Goal: Navigation & Orientation: Find specific page/section

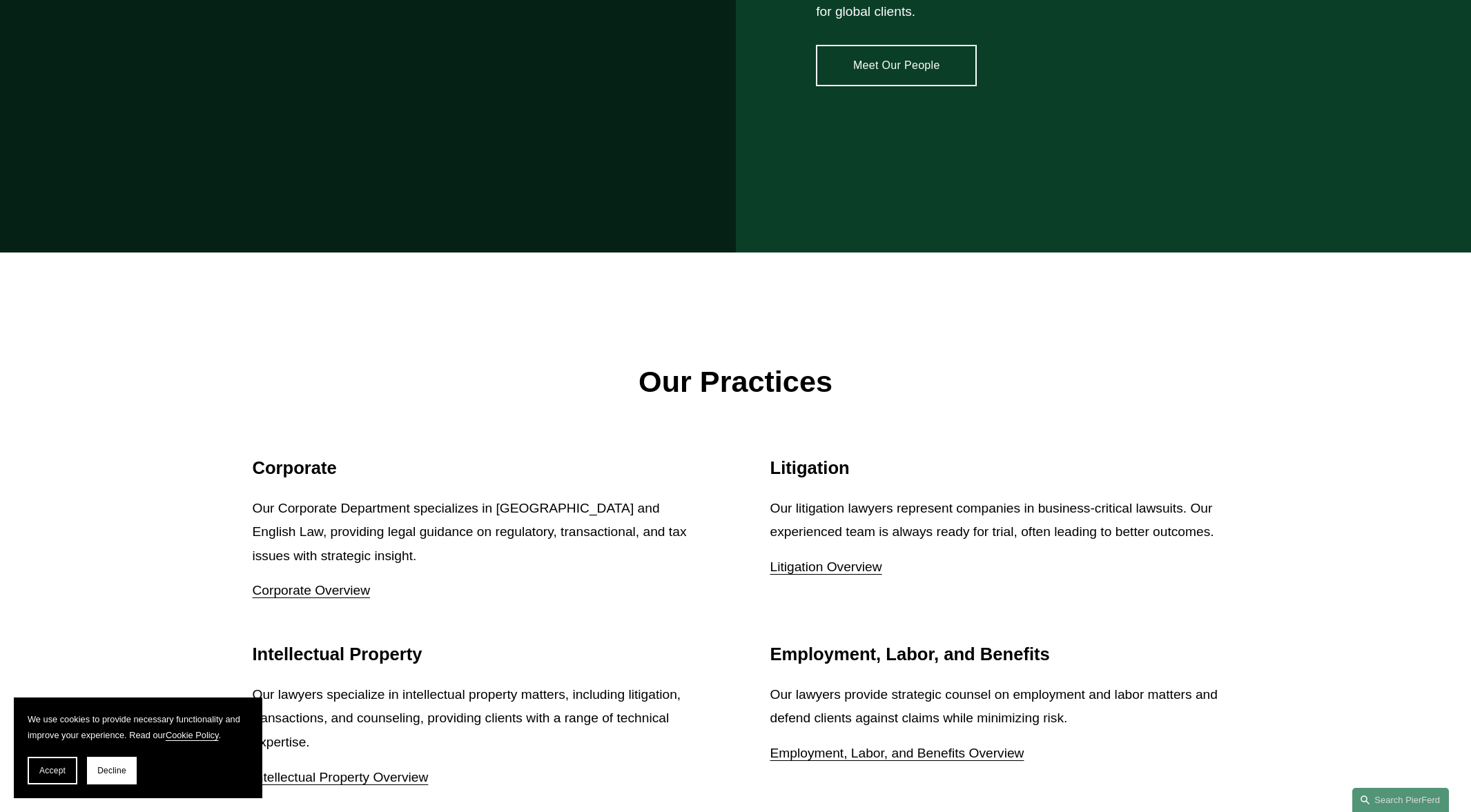
scroll to position [1634, 0]
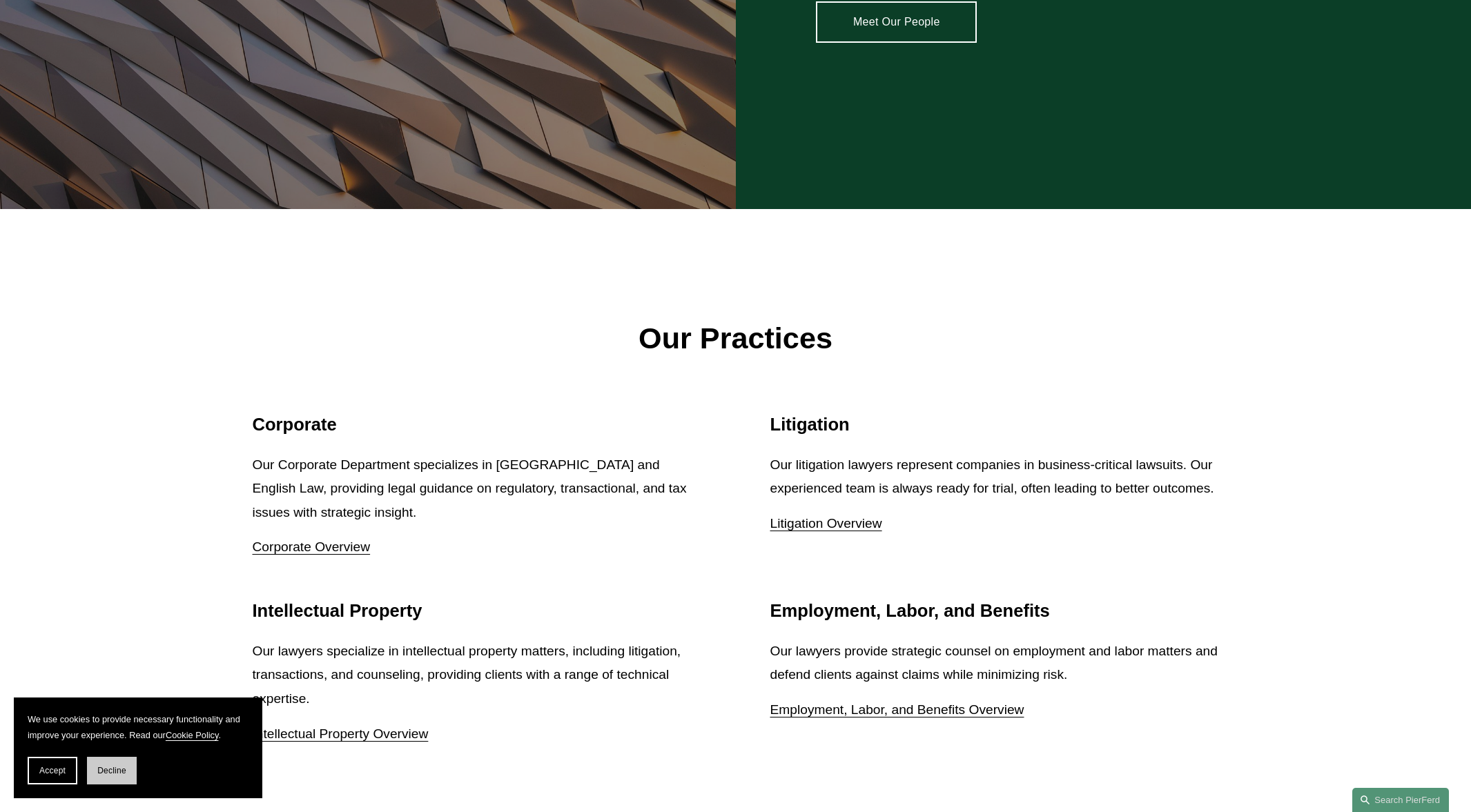
click at [119, 766] on span "Decline" at bounding box center [112, 770] width 29 height 9
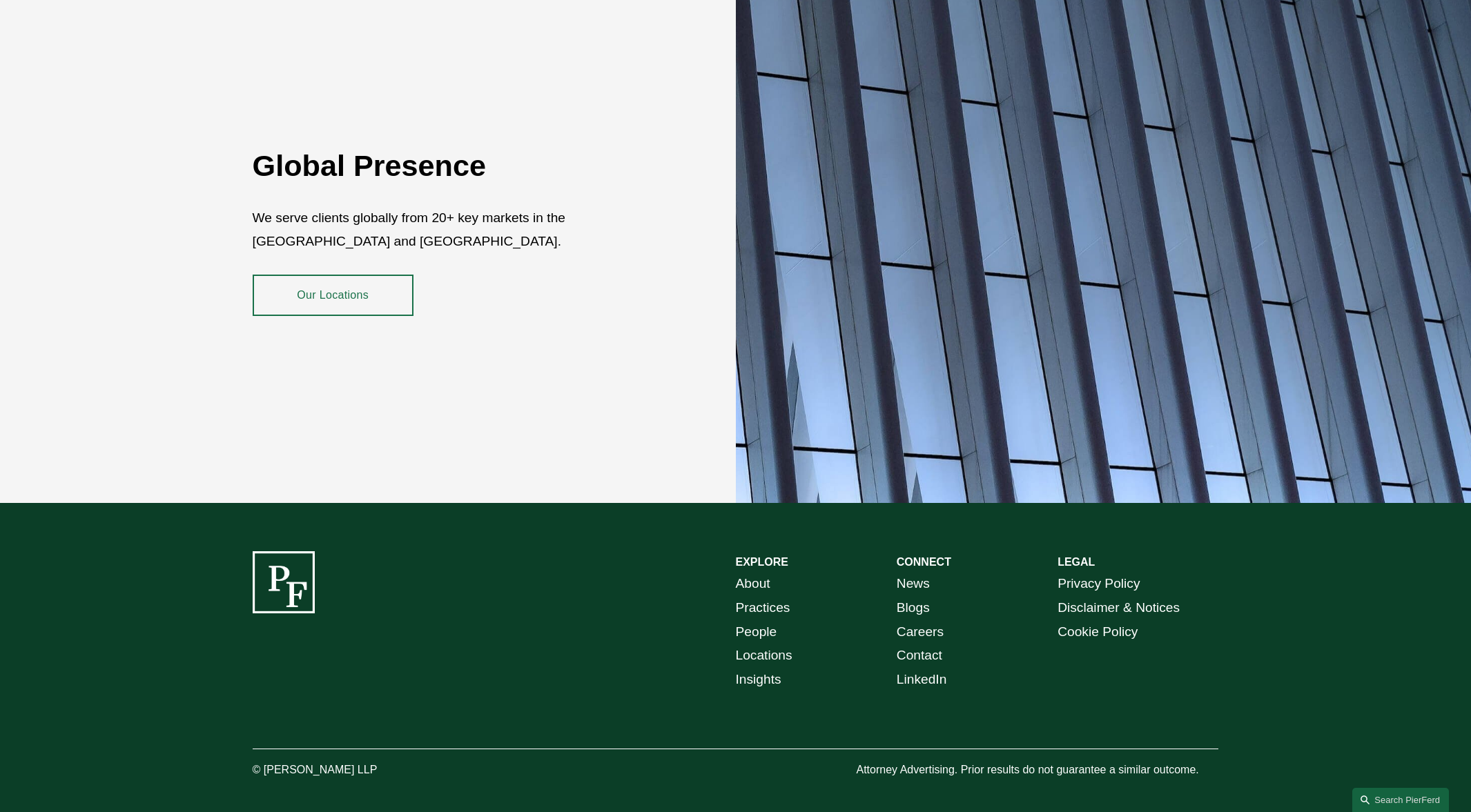
scroll to position [2536, 0]
click at [761, 621] on link "People" at bounding box center [756, 633] width 41 height 24
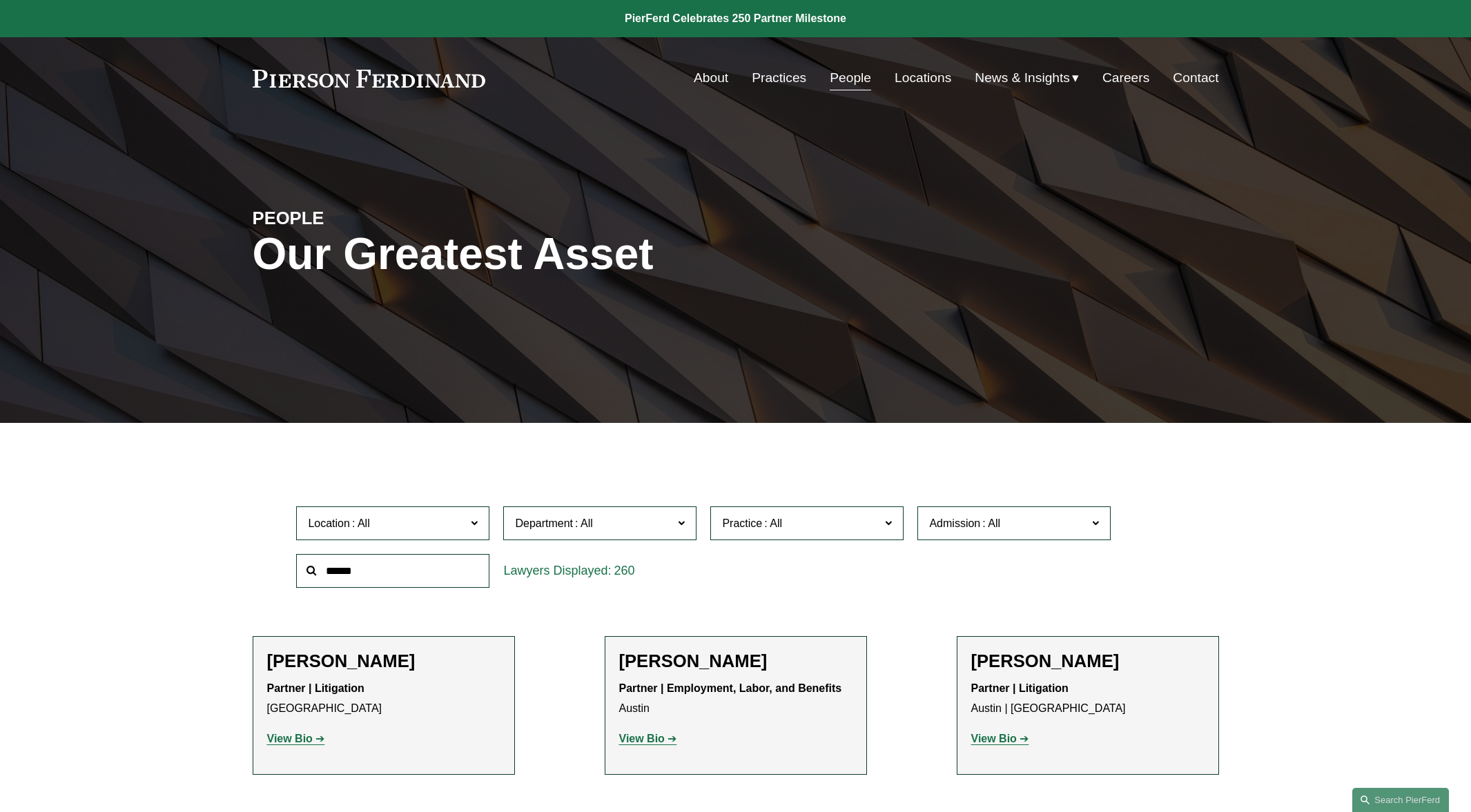
click at [1117, 79] on link "Careers" at bounding box center [1125, 78] width 47 height 26
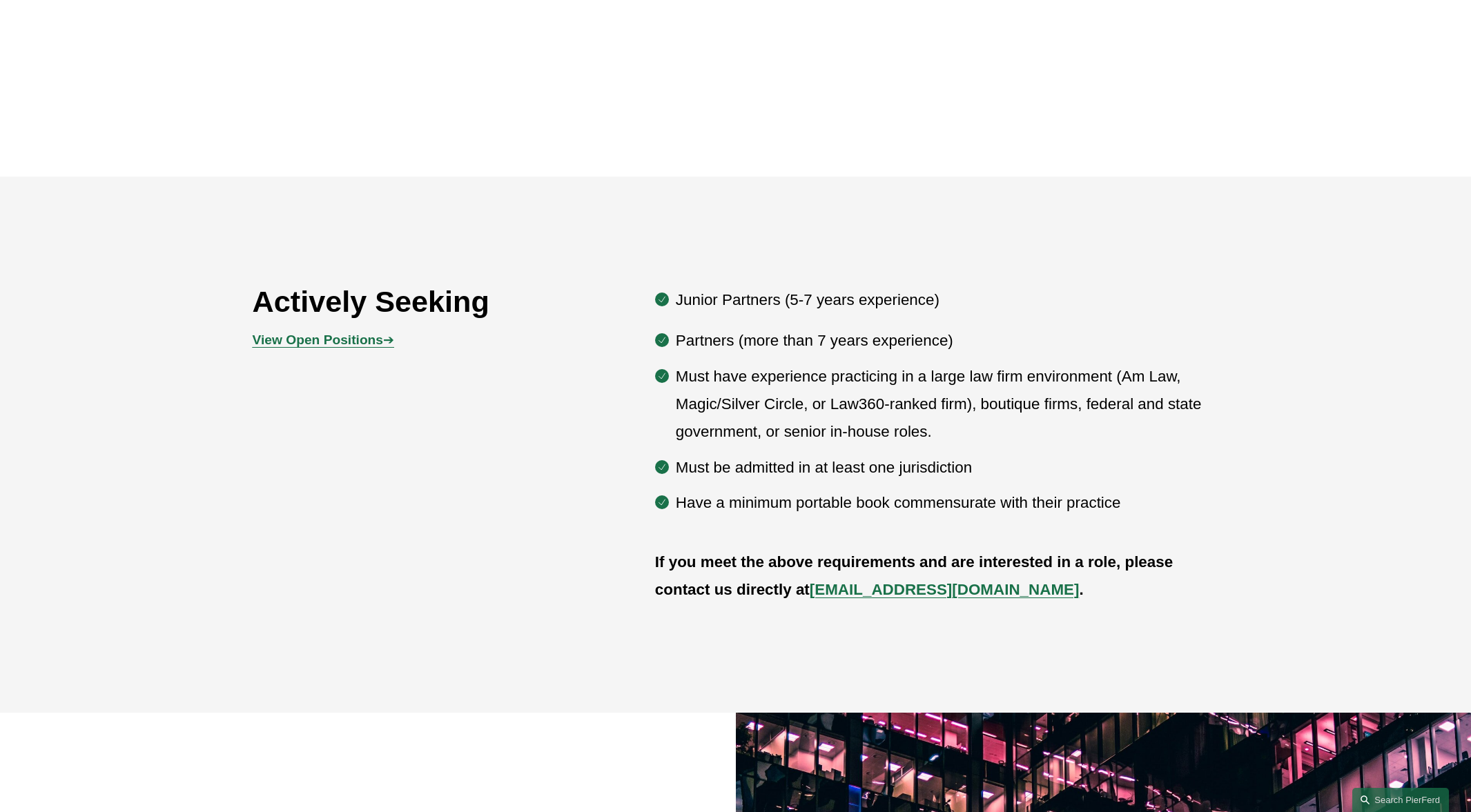
scroll to position [780, 0]
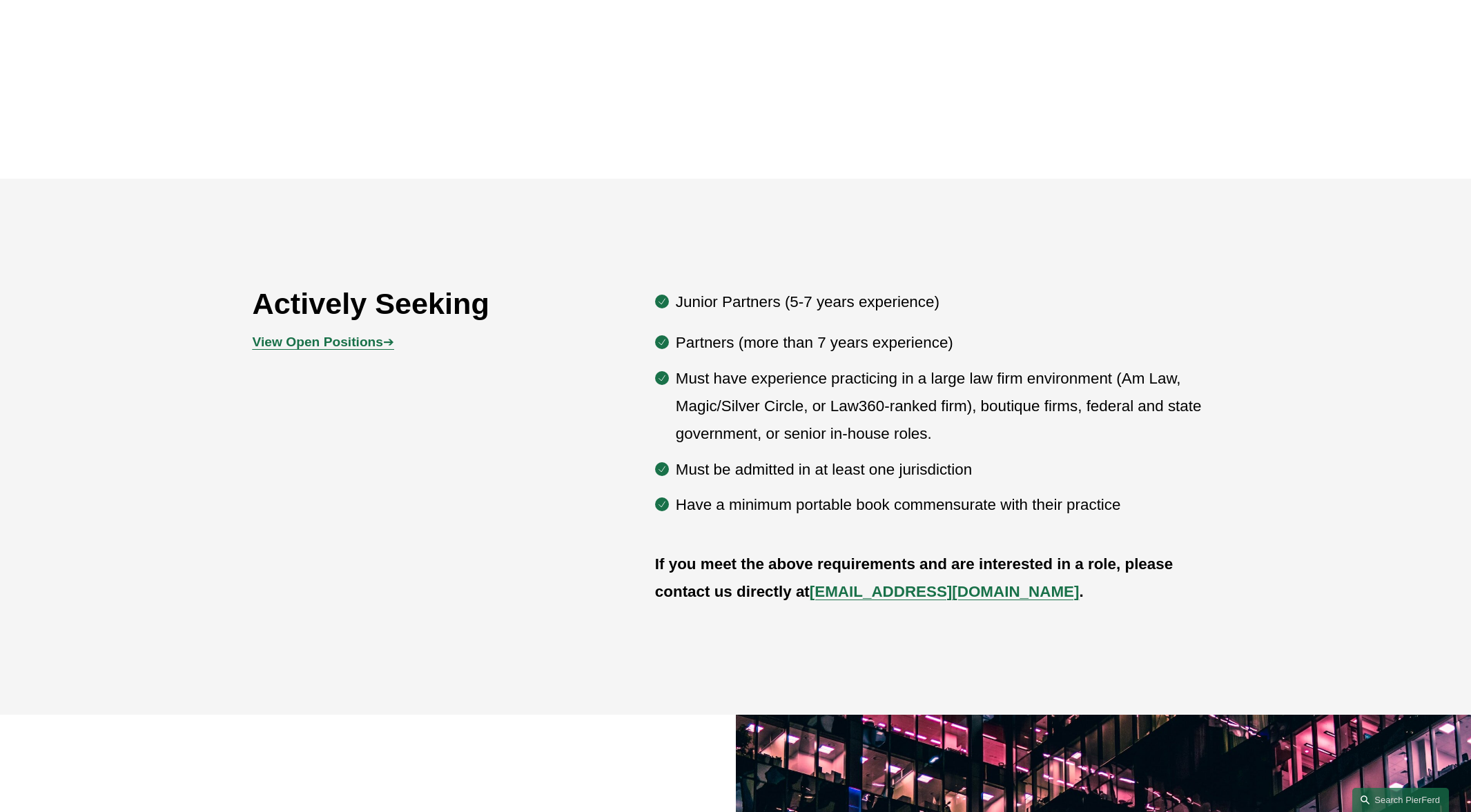
click at [339, 349] on strong "View Open Positions" at bounding box center [318, 342] width 131 height 14
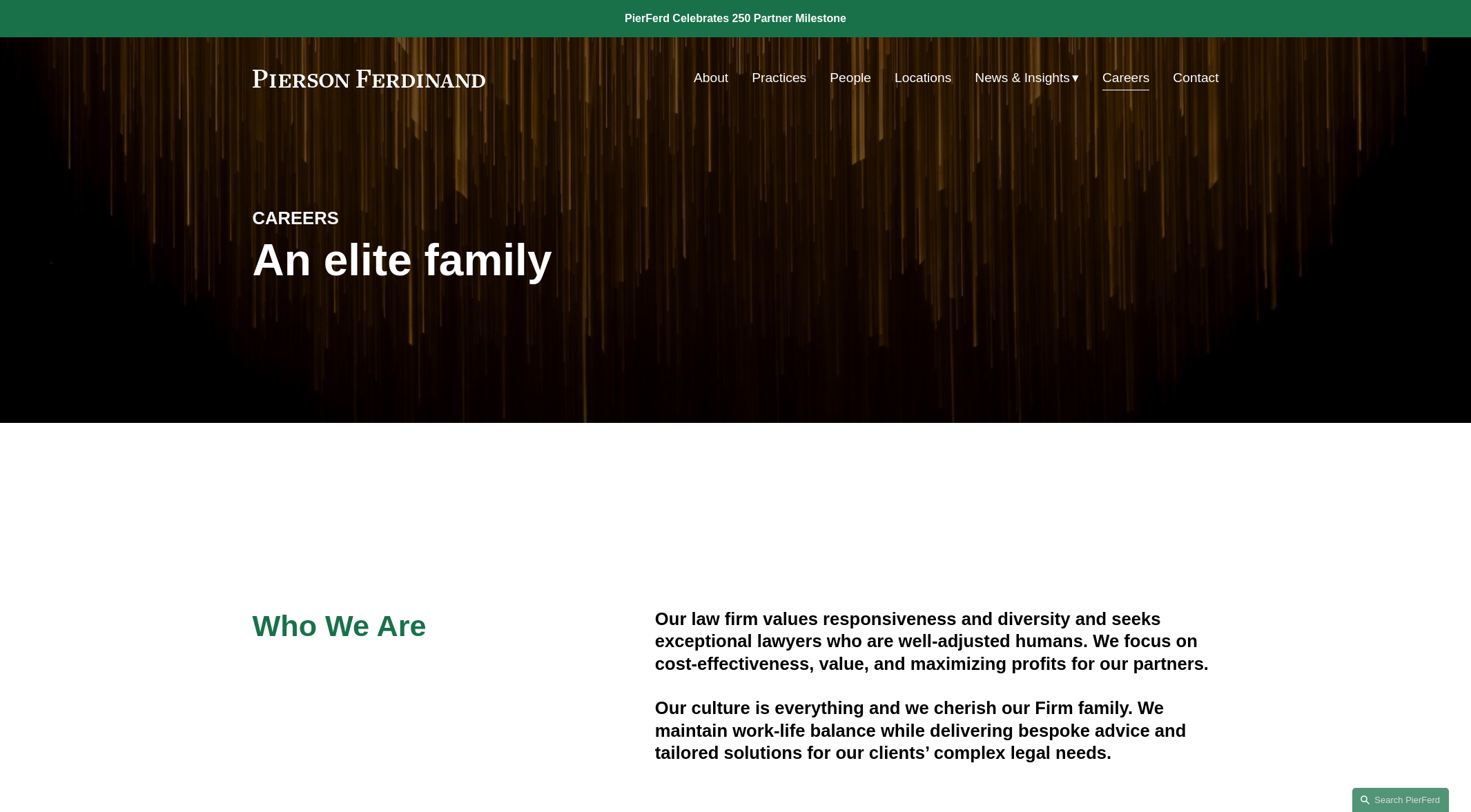
scroll to position [0, 0]
click at [914, 82] on link "Locations" at bounding box center [922, 78] width 56 height 26
